Goal: Information Seeking & Learning: Learn about a topic

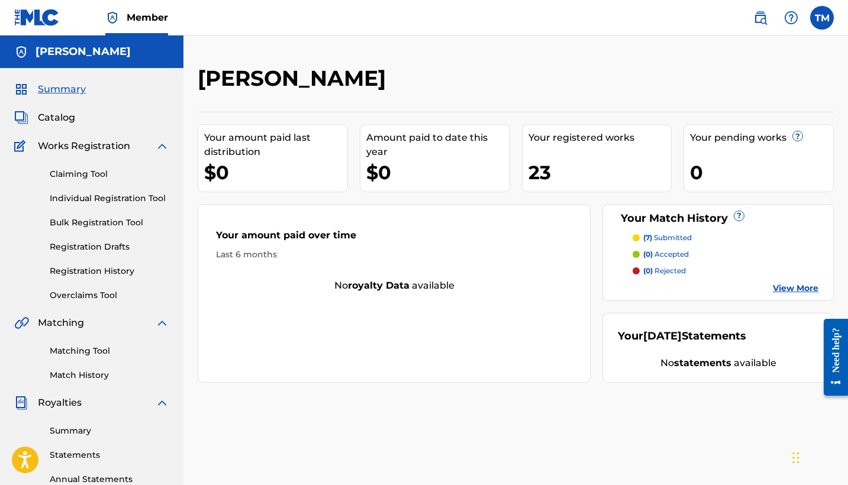
click at [66, 99] on div "Summary Catalog Works Registration Claiming Tool Individual Registration Tool B…" at bounding box center [91, 372] width 183 height 609
click at [66, 97] on div "Summary Catalog Works Registration Claiming Tool Individual Registration Tool B…" at bounding box center [91, 372] width 183 height 609
click at [66, 89] on span "Summary" at bounding box center [62, 89] width 48 height 14
click at [66, 118] on span "Catalog" at bounding box center [56, 118] width 37 height 14
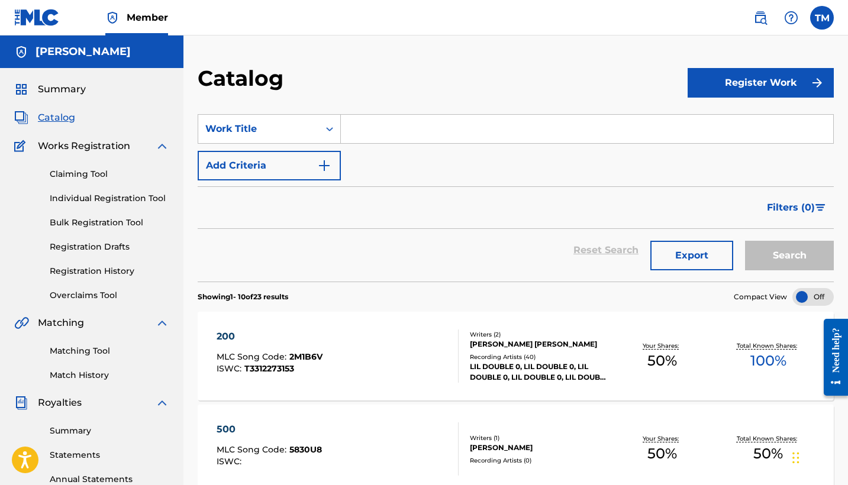
click at [253, 340] on div "200" at bounding box center [270, 337] width 106 height 14
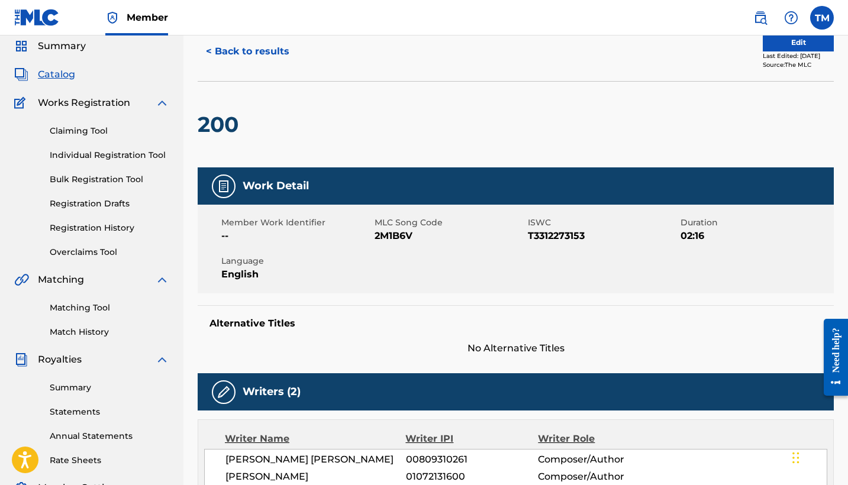
scroll to position [43, 0]
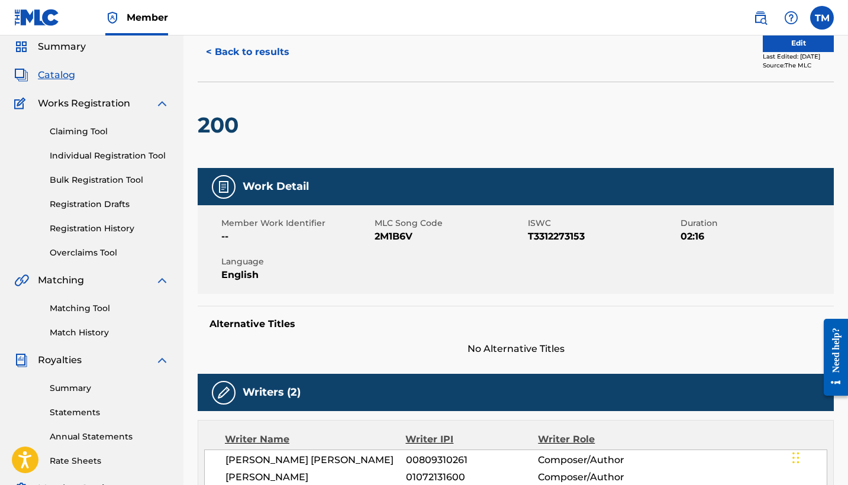
click at [244, 57] on button "< Back to results" at bounding box center [248, 52] width 100 height 30
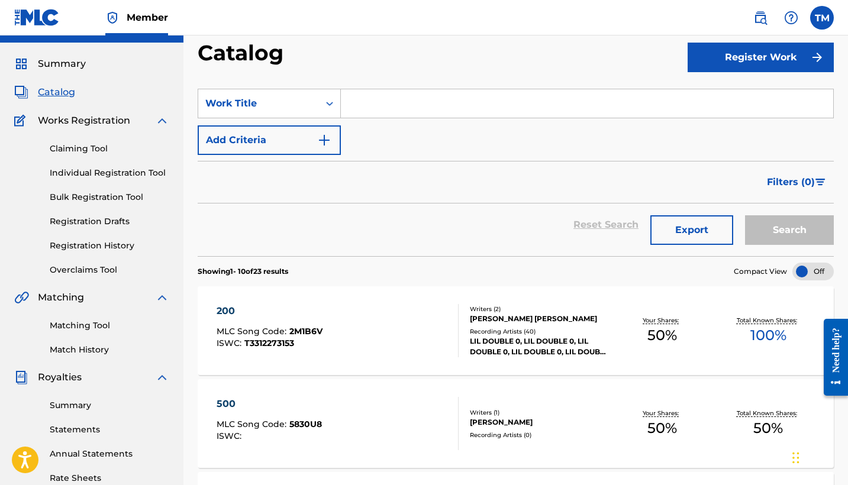
scroll to position [63, 0]
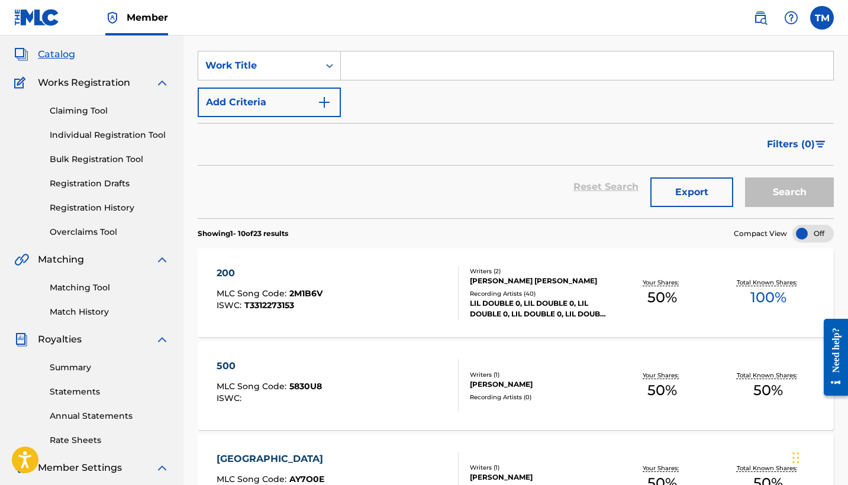
click at [263, 368] on div "500" at bounding box center [269, 366] width 105 height 14
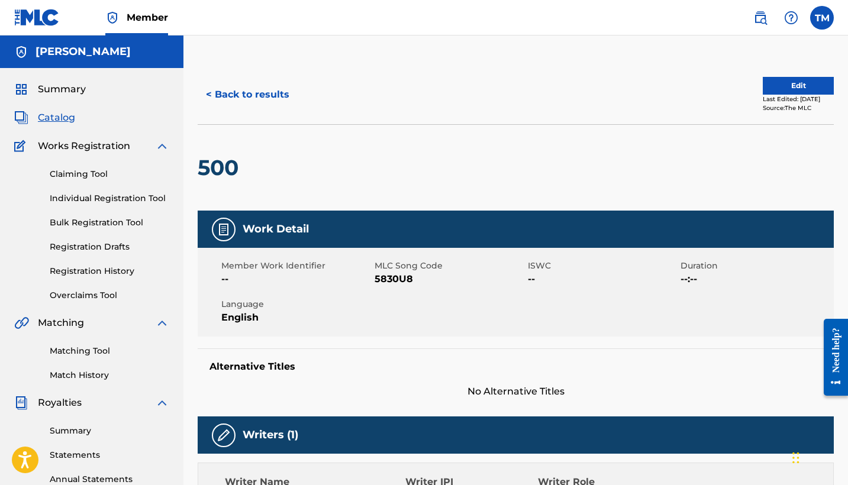
click at [230, 98] on button "< Back to results" at bounding box center [248, 95] width 100 height 30
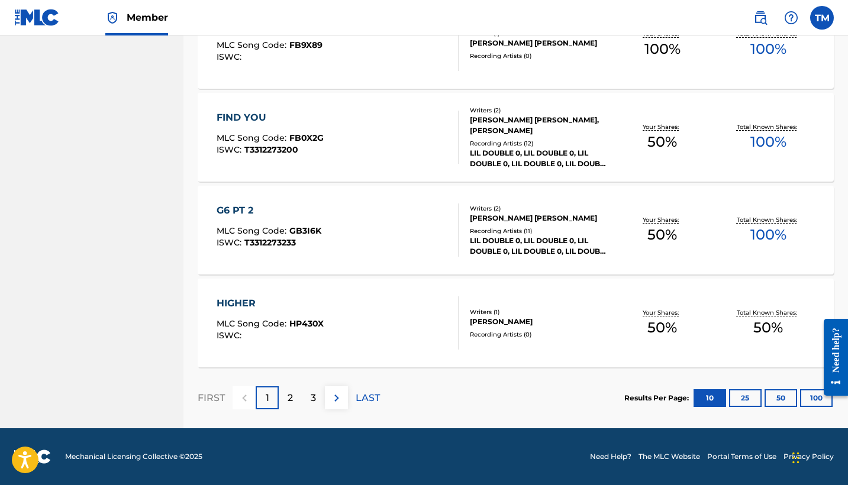
scroll to position [868, 0]
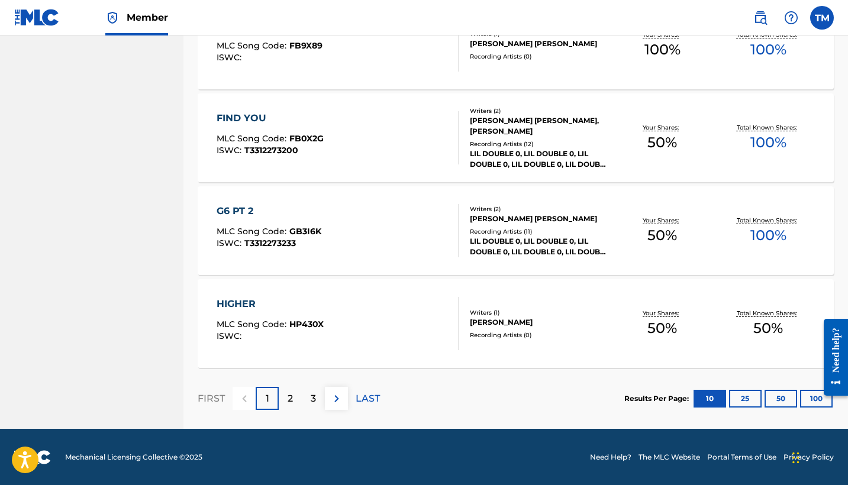
click at [285, 209] on div "G6 PT 2" at bounding box center [269, 211] width 105 height 14
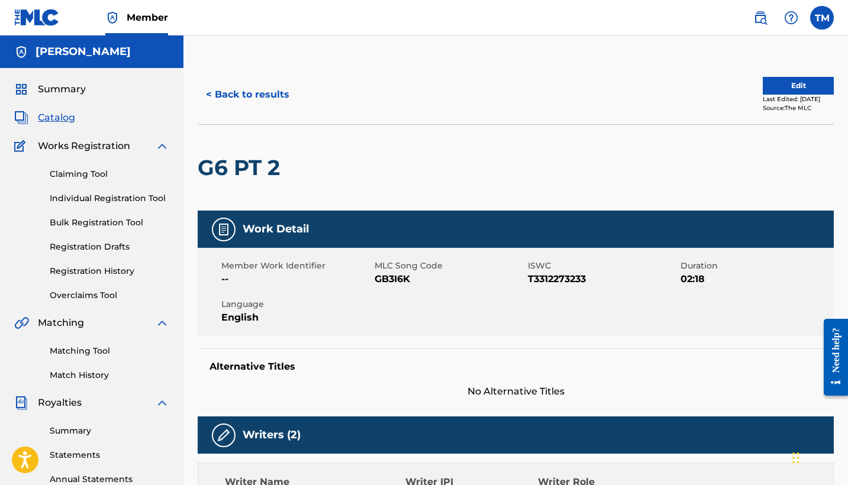
click at [78, 95] on span "Summary" at bounding box center [62, 89] width 48 height 14
